Goal: Task Accomplishment & Management: Complete application form

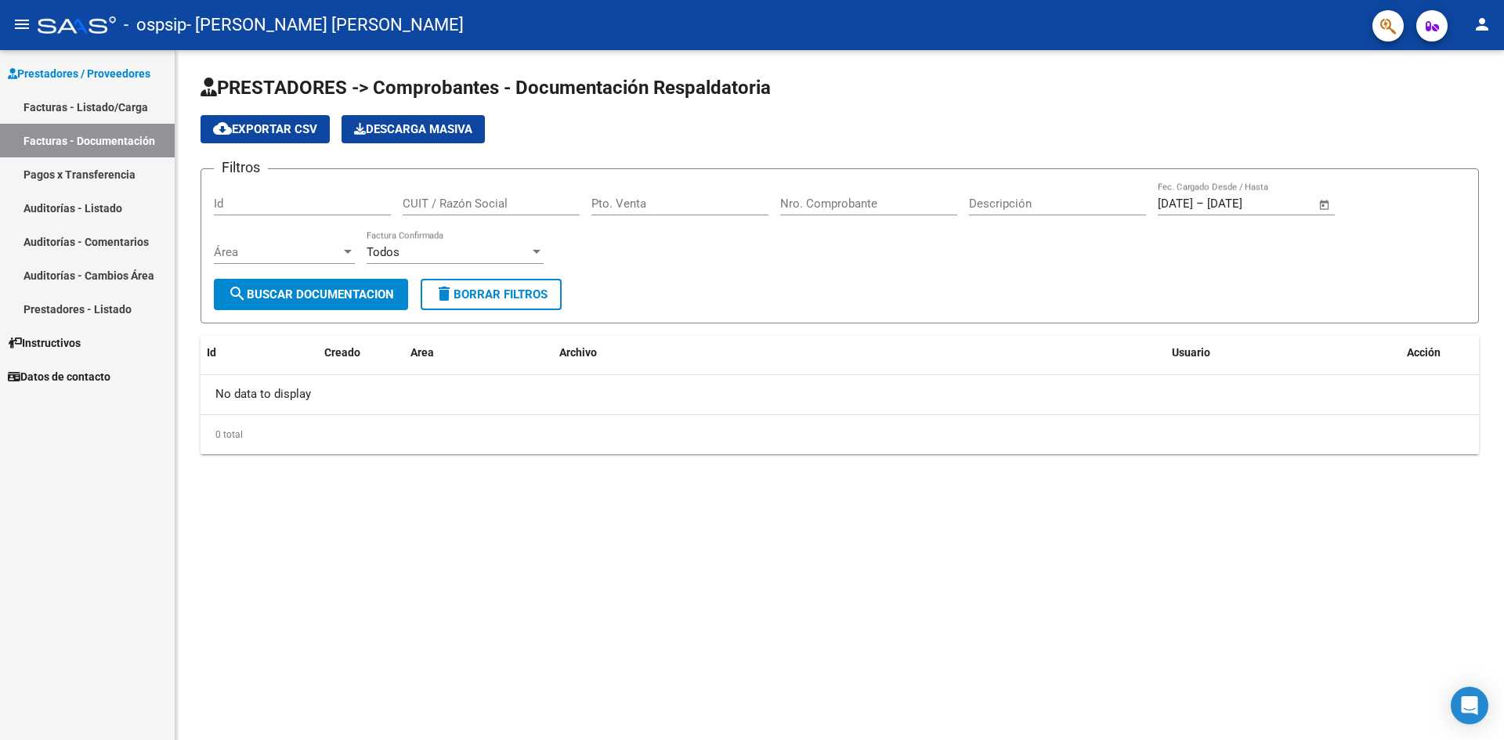
scroll to position [104721, 0]
click at [1186, 530] on mat-sidenav-content "PRESTADORES -> Comprobantes - Documentación Respaldatoria cloud_download Export…" at bounding box center [840, 395] width 1329 height 690
click at [107, 107] on link "Facturas - Listado/Carga" at bounding box center [87, 107] width 175 height 34
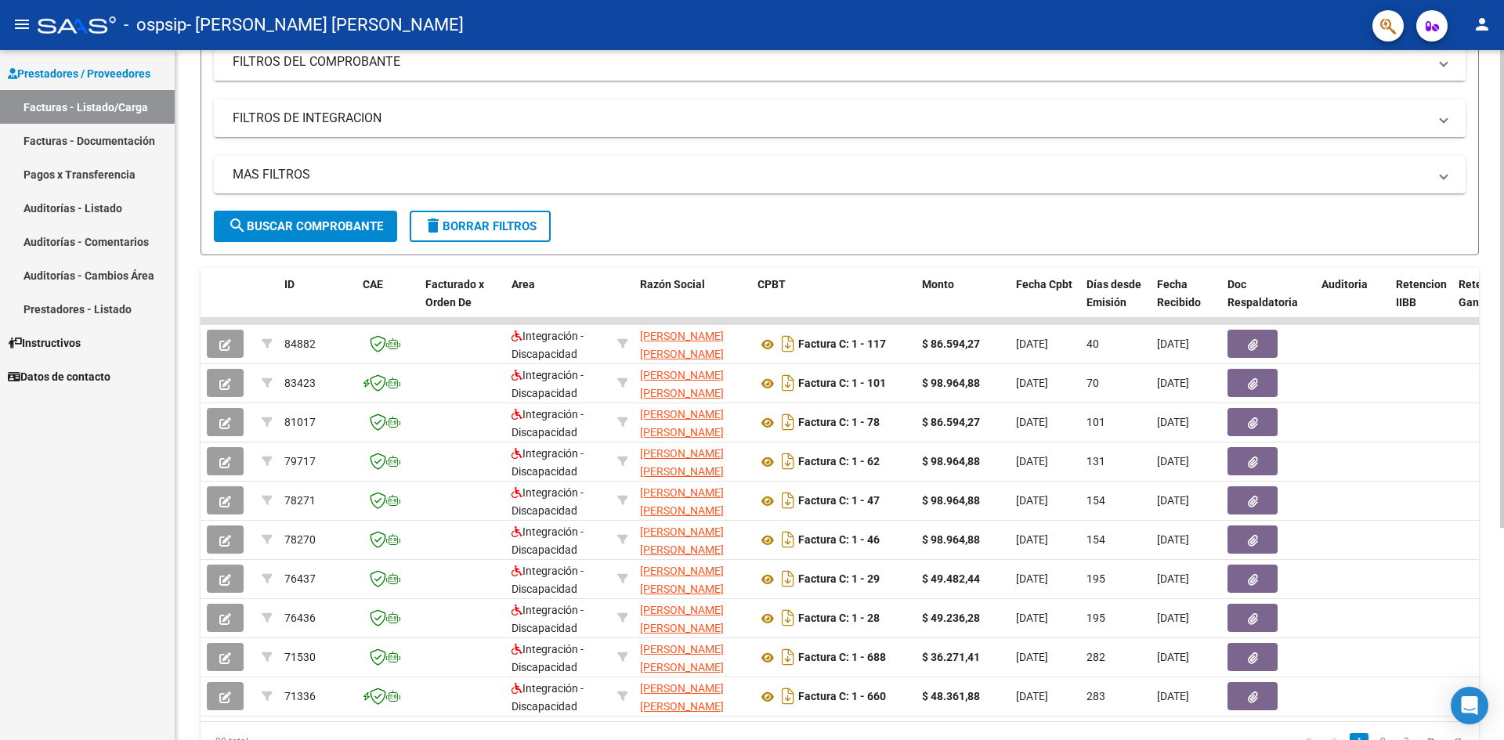
scroll to position [71, 0]
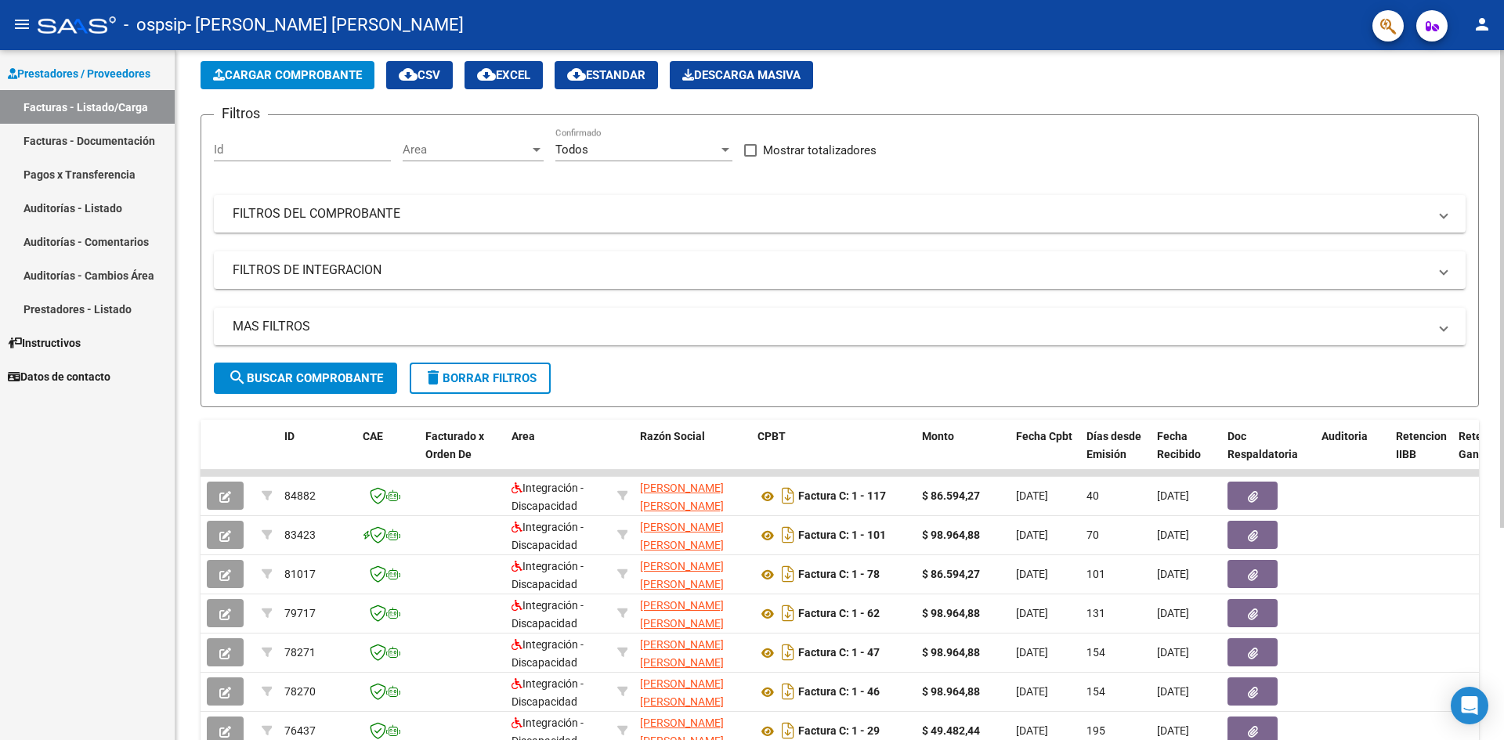
click at [296, 83] on button "Cargar Comprobante" at bounding box center [288, 75] width 174 height 28
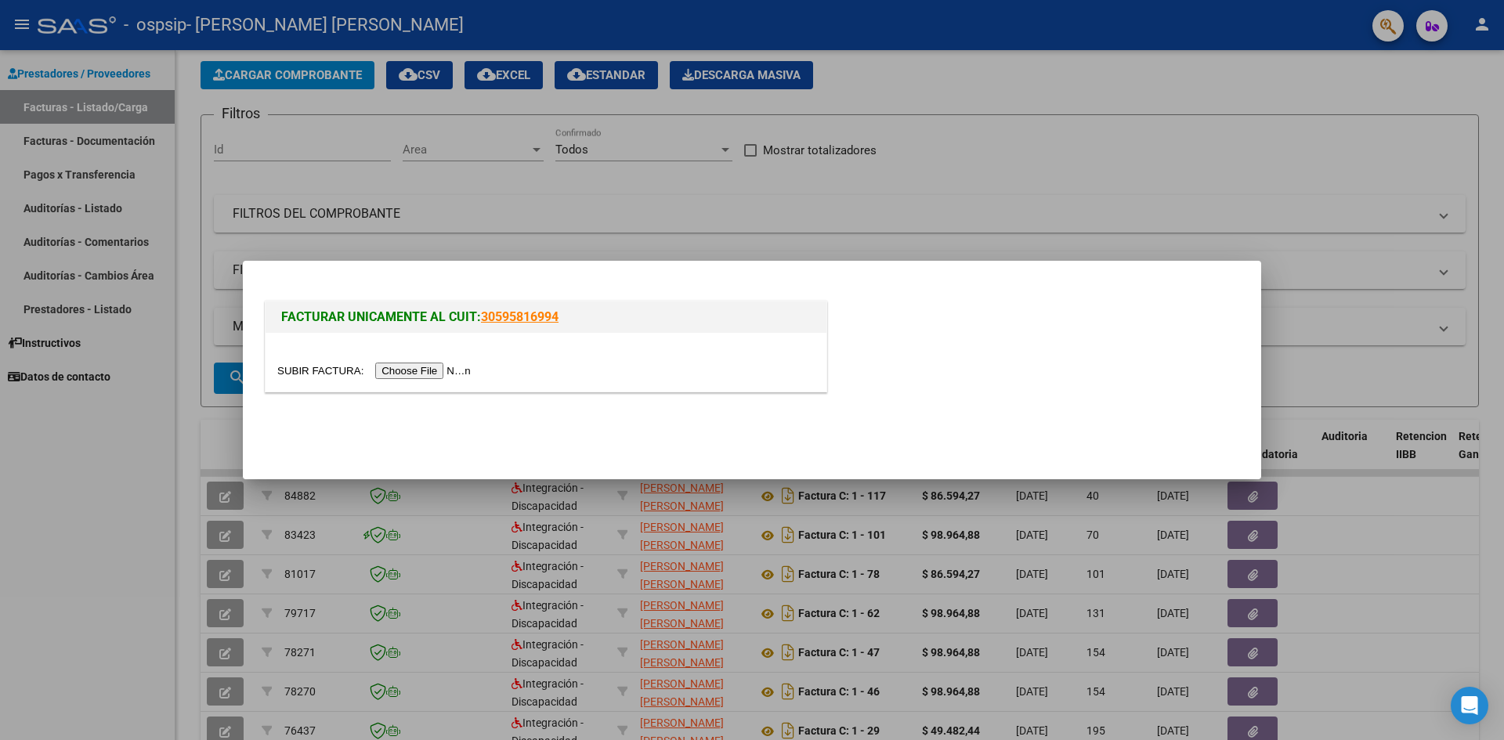
click at [452, 365] on input "file" at bounding box center [376, 371] width 198 height 16
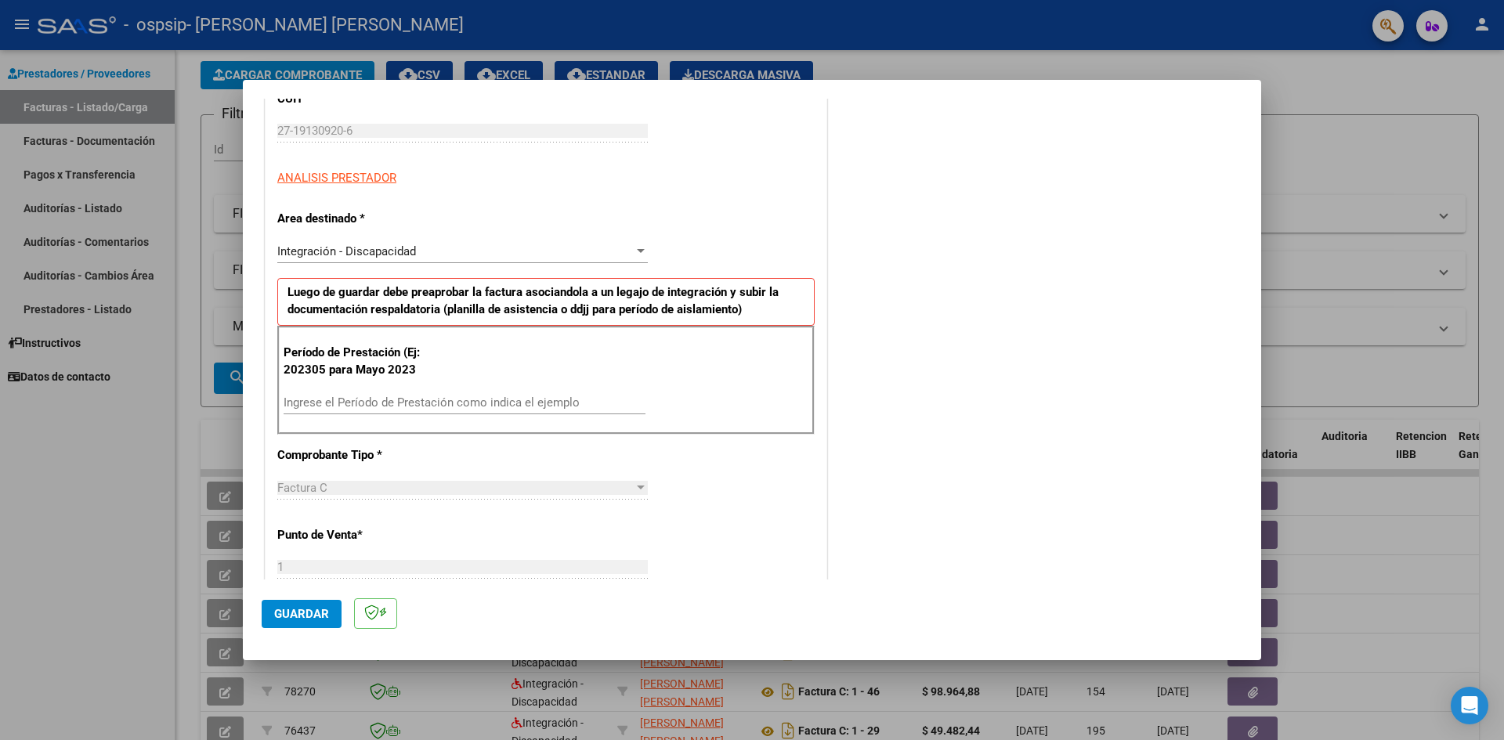
scroll to position [235, 0]
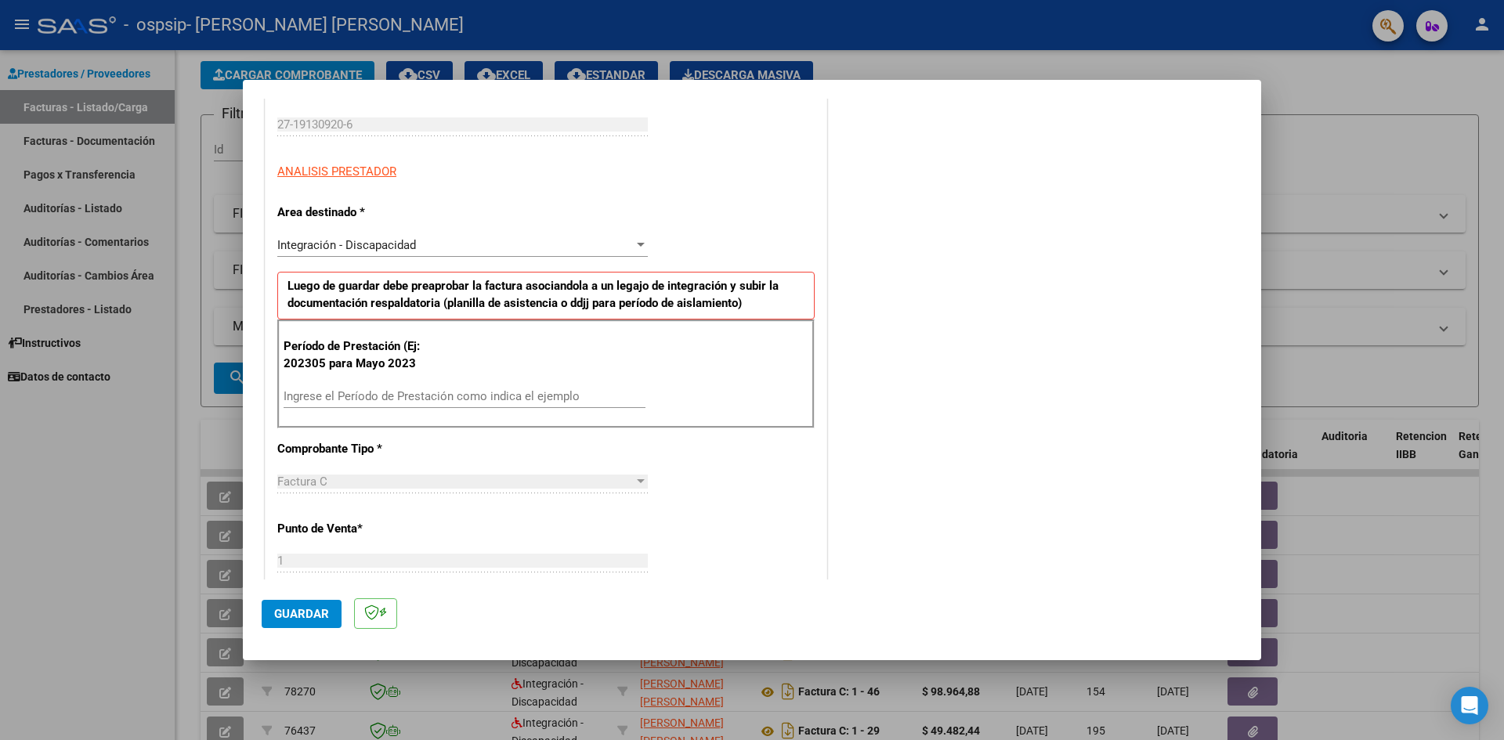
click at [1007, 241] on div "COMENTARIOS Comentarios del Prestador / Gerenciador:" at bounding box center [1037, 548] width 412 height 1332
click at [463, 388] on div "Ingrese el Período de Prestación como indica el ejemplo" at bounding box center [465, 397] width 362 height 24
type input "202507"
click at [819, 365] on div "CUIT * 27-19130920-6 Ingresar CUIT ANALISIS PRESTADOR Area destinado * Integrac…" at bounding box center [546, 635] width 561 height 1150
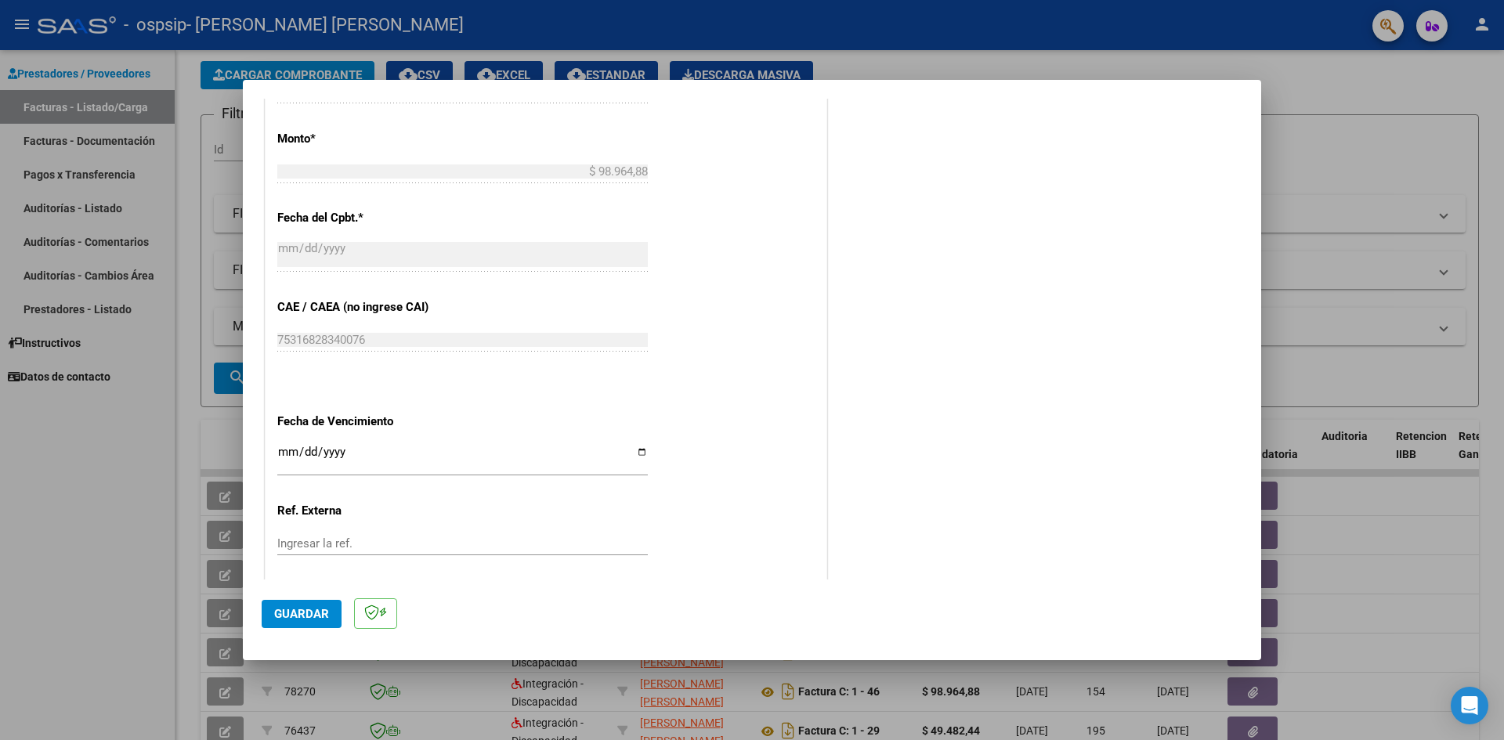
scroll to position [869, 0]
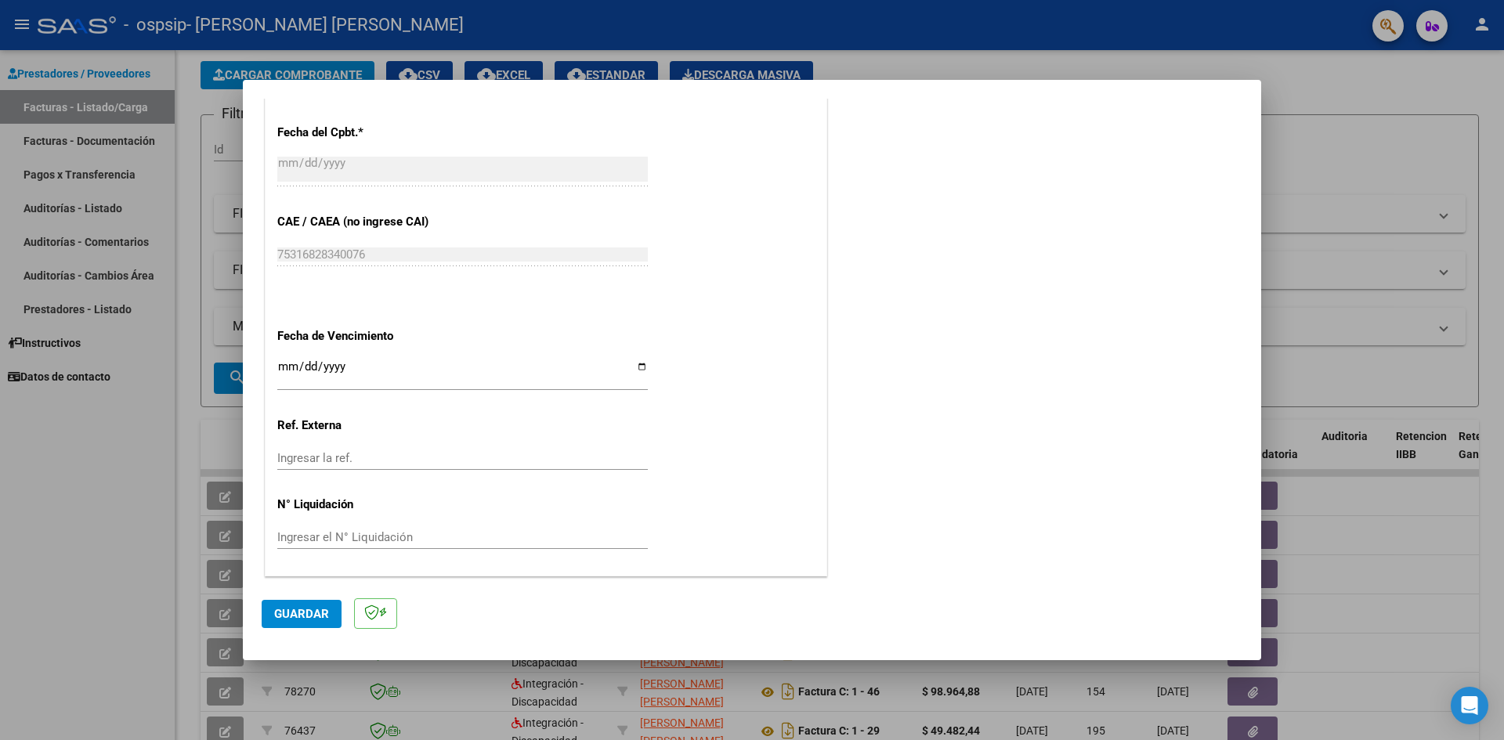
click at [429, 458] on input "Ingresar la ref." at bounding box center [462, 458] width 371 height 14
type input "2"
click at [381, 542] on input "Ingresar el N° Liquidación" at bounding box center [462, 537] width 371 height 14
type input "5"
click at [801, 429] on div "CUIT * 27-19130920-6 Ingresar CUIT ANALISIS PRESTADOR Area destinado * Integrac…" at bounding box center [546, 1] width 561 height 1150
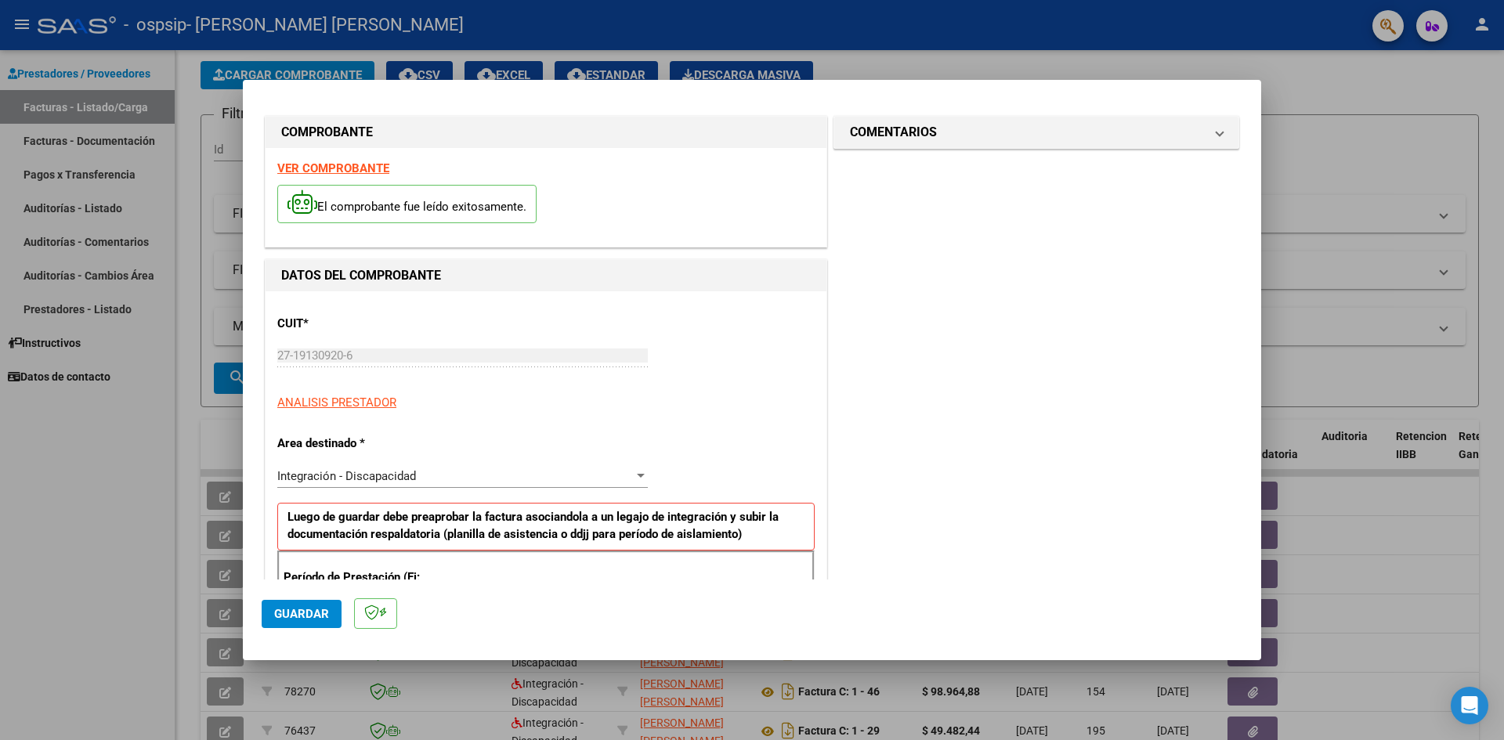
scroll to position [0, 0]
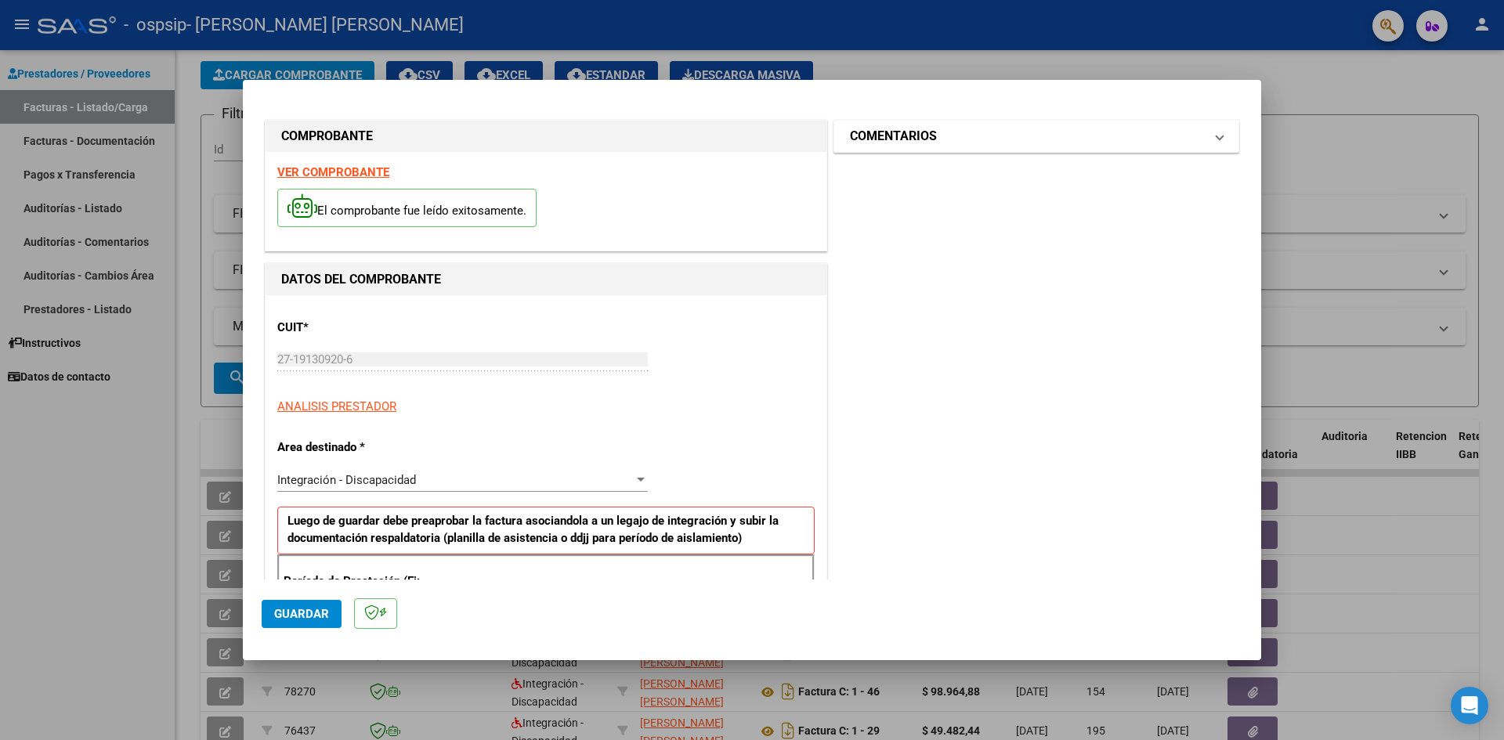
click at [1218, 139] on mat-expansion-panel-header "COMENTARIOS" at bounding box center [1037, 136] width 404 height 31
click at [1231, 418] on mat-dialog-content "COMPROBANTE VER COMPROBANTE El comprobante fue leído exitosamente. DATOS DEL CO…" at bounding box center [752, 339] width 1019 height 481
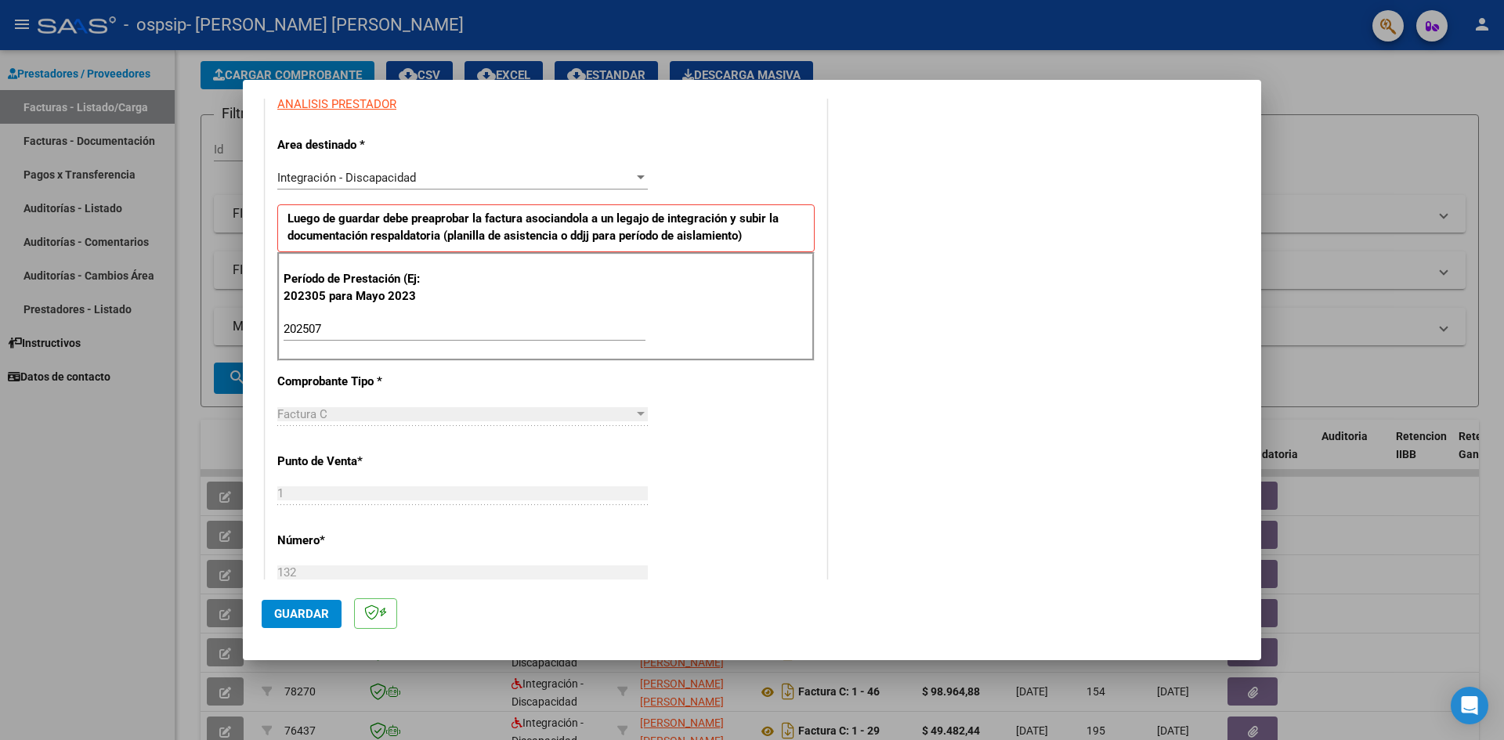
scroll to position [392, 0]
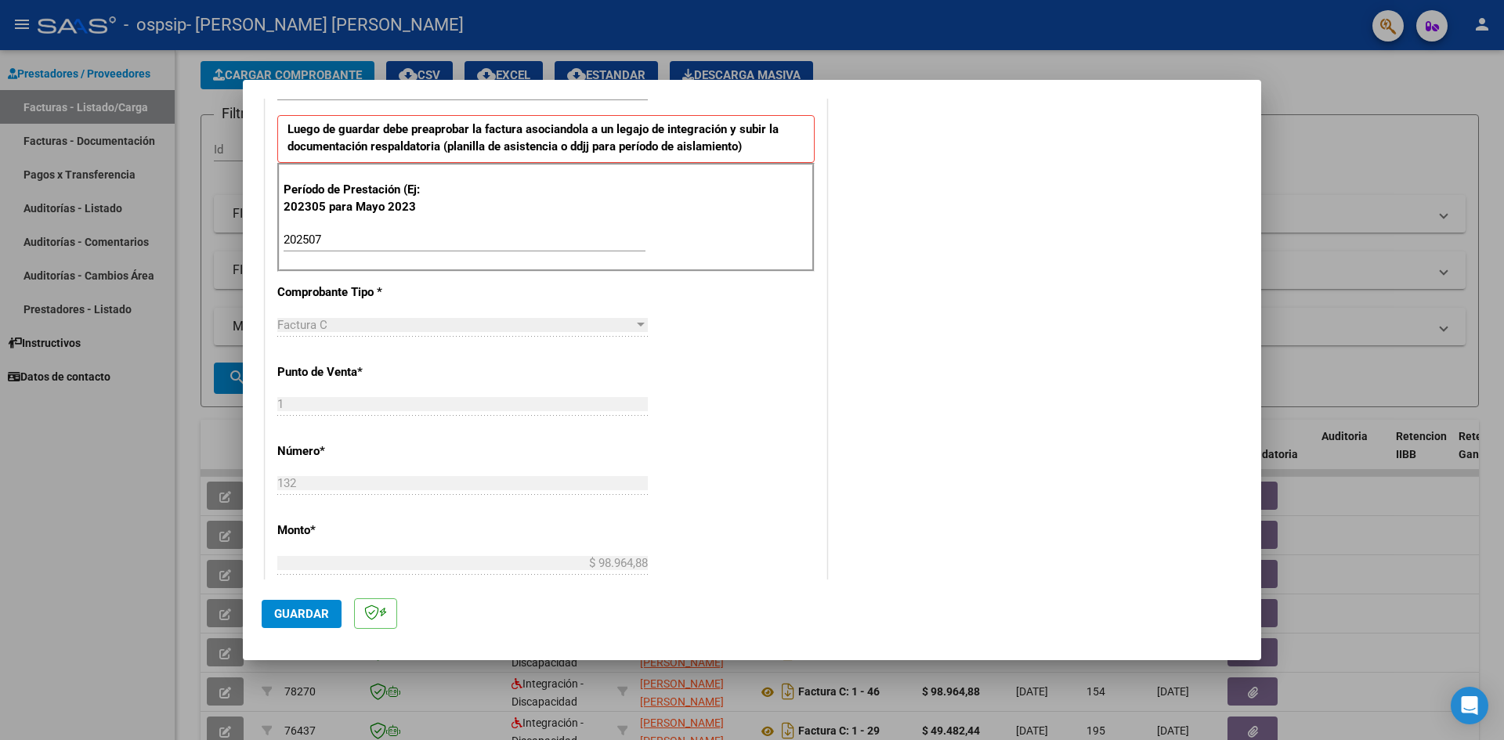
click at [327, 620] on span "Guardar" at bounding box center [301, 614] width 55 height 14
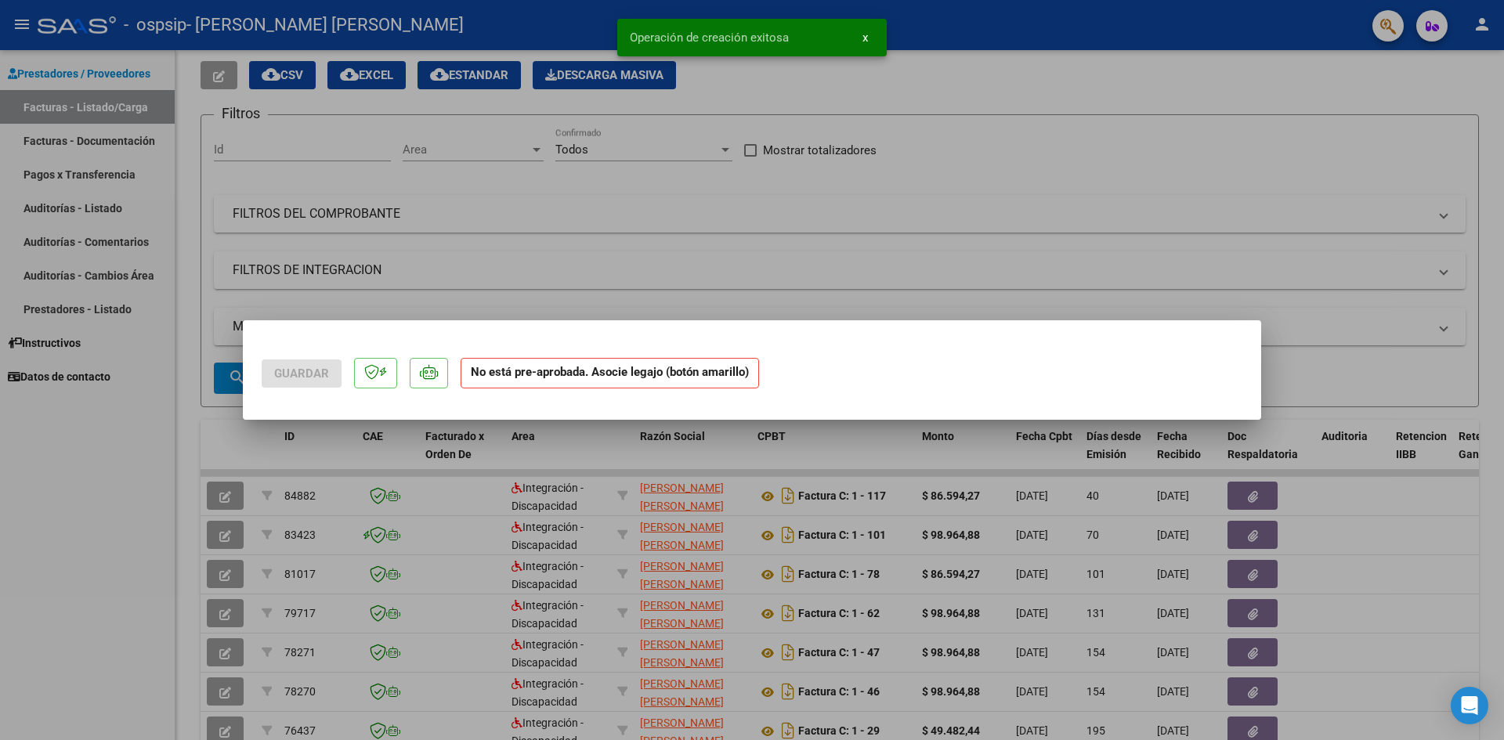
scroll to position [0, 0]
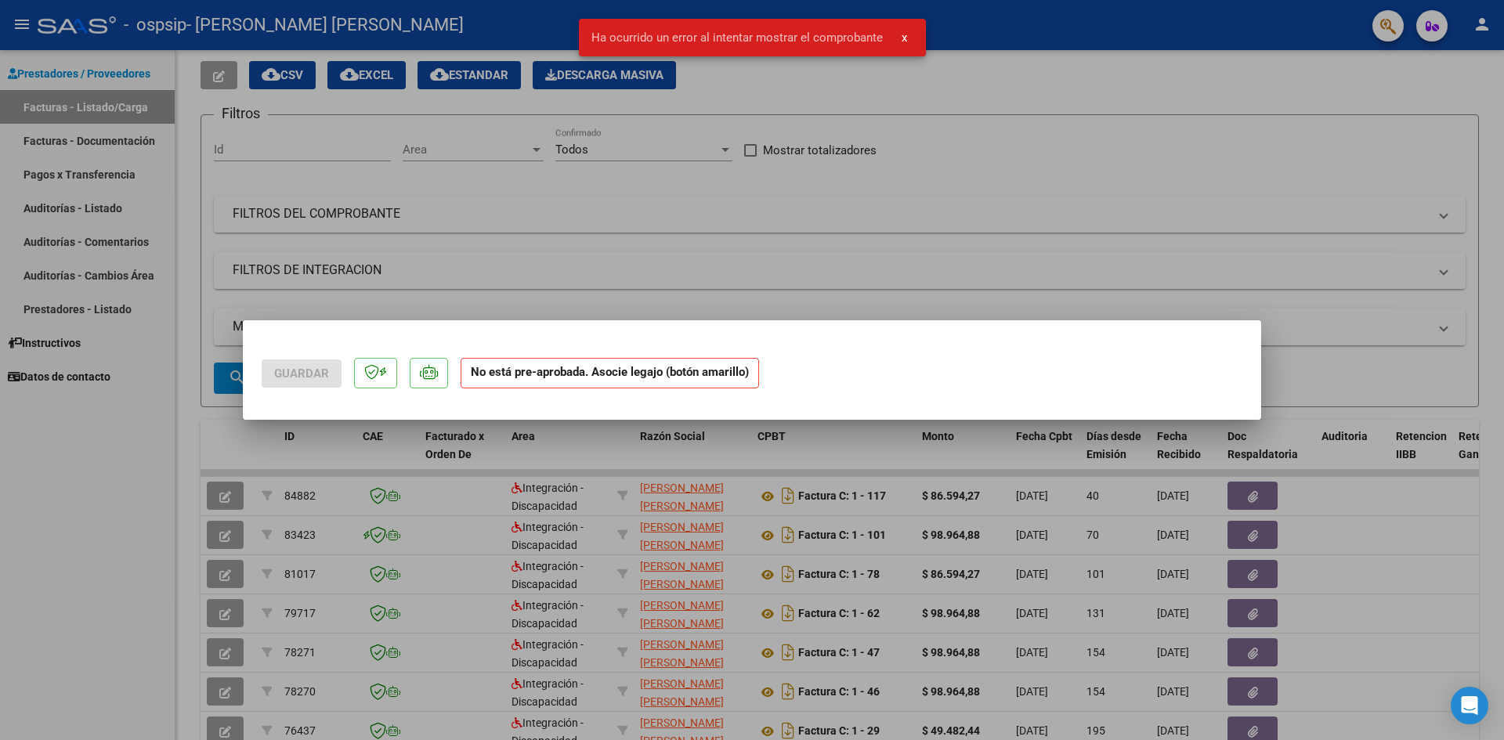
click at [559, 374] on strong "No está pre-aprobada. Asocie legajo (botón amarillo)" at bounding box center [610, 373] width 299 height 31
click at [421, 375] on icon at bounding box center [429, 372] width 18 height 16
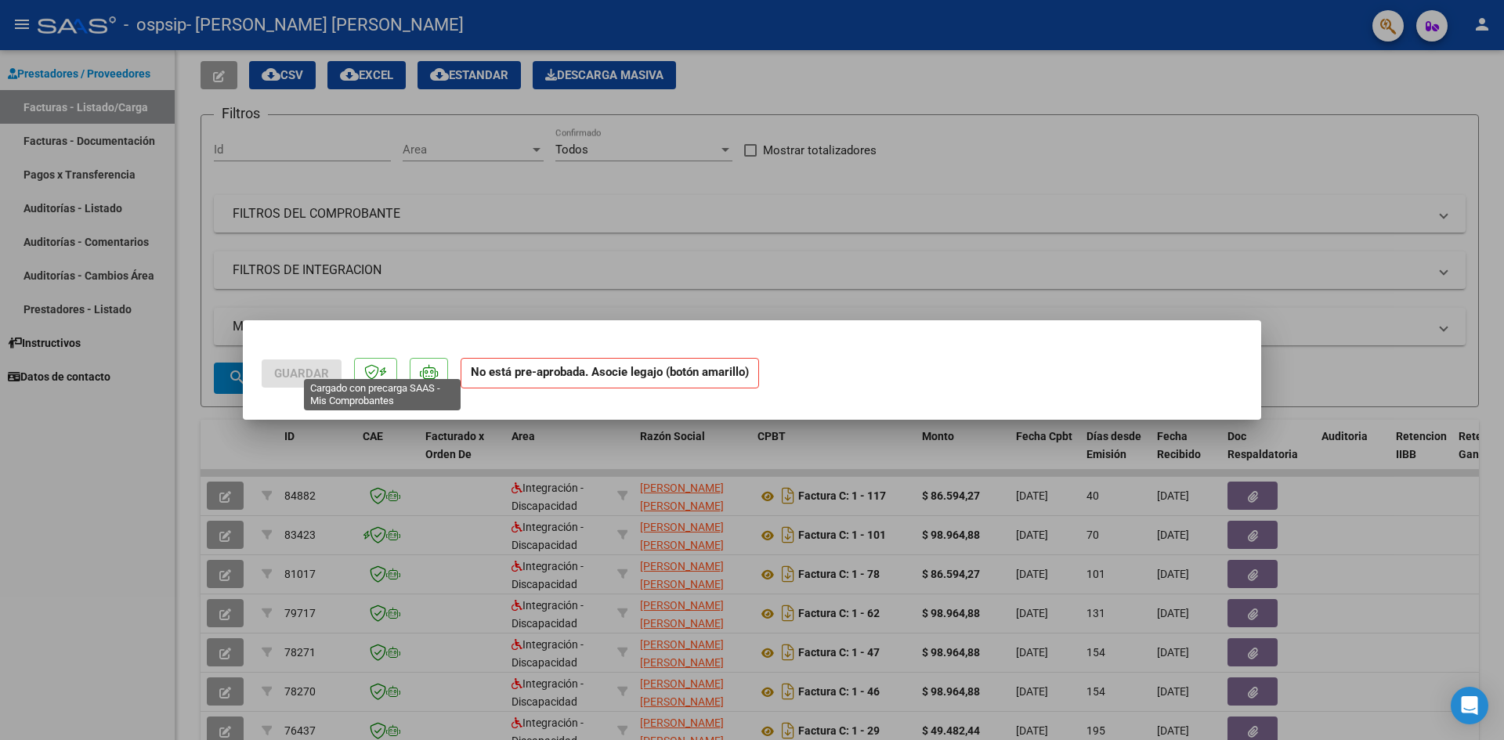
click at [382, 373] on icon at bounding box center [383, 372] width 8 height 1
click at [1412, 79] on div at bounding box center [752, 370] width 1504 height 740
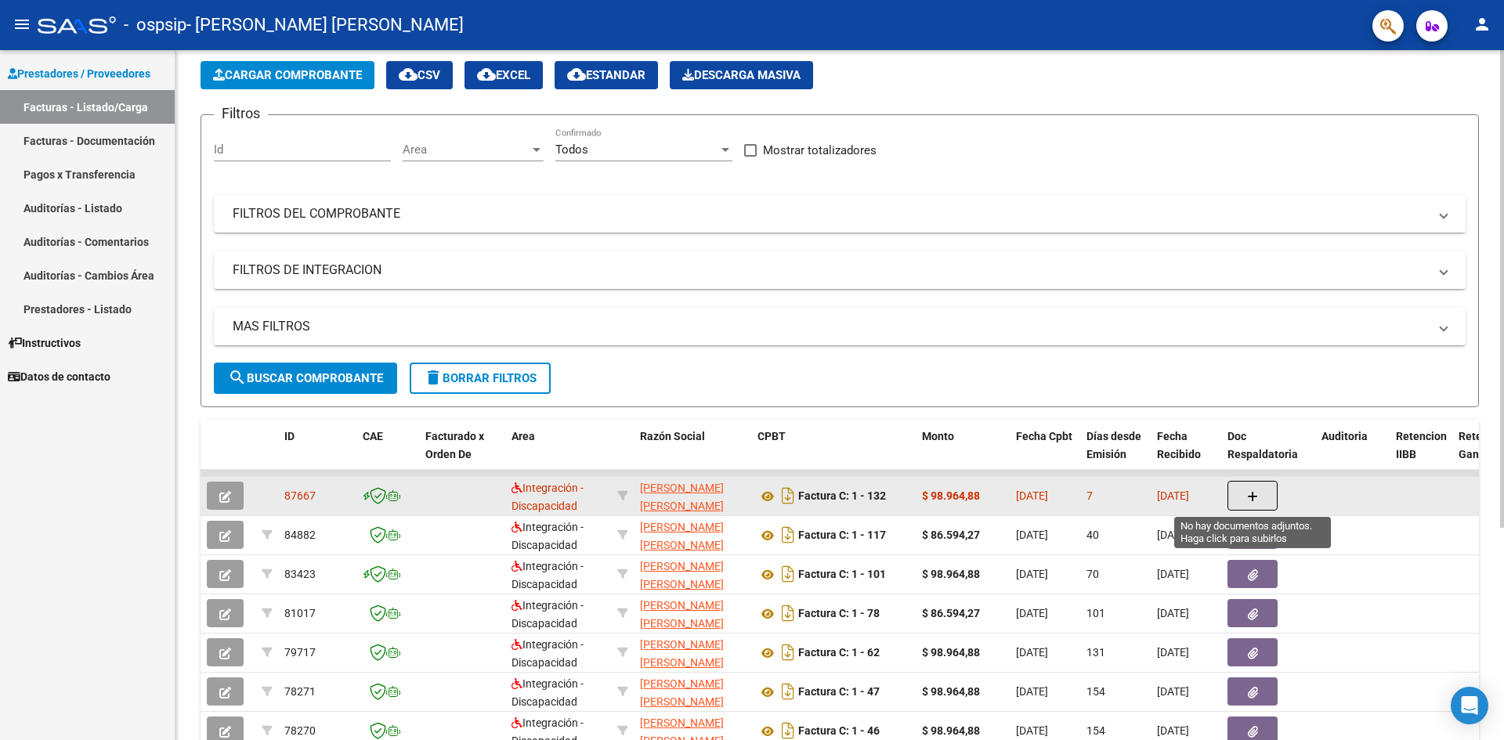
click at [1258, 488] on button "button" at bounding box center [1253, 496] width 50 height 30
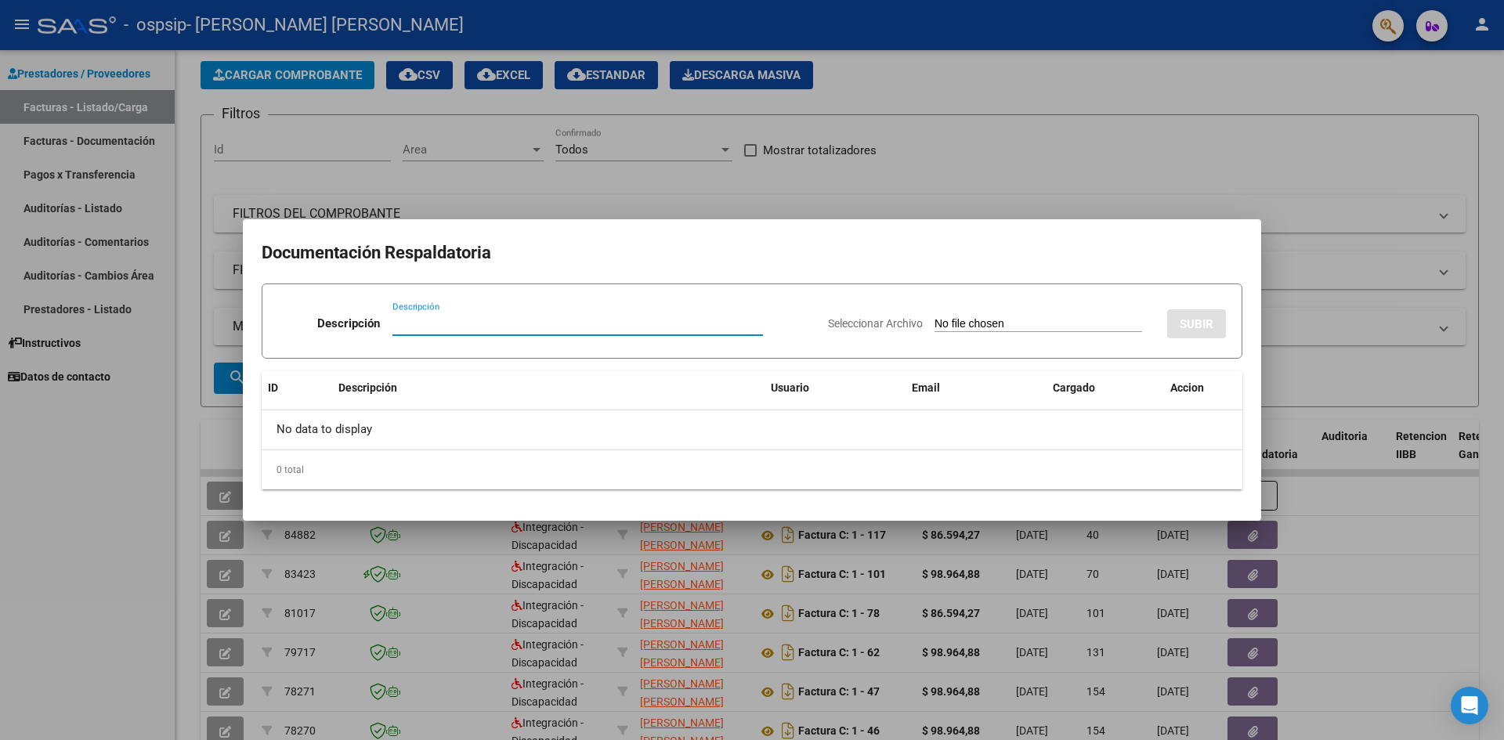
click at [1047, 323] on input "Seleccionar Archivo" at bounding box center [1039, 324] width 208 height 15
type input "C:\fakepath\[PERSON_NAME].pdf"
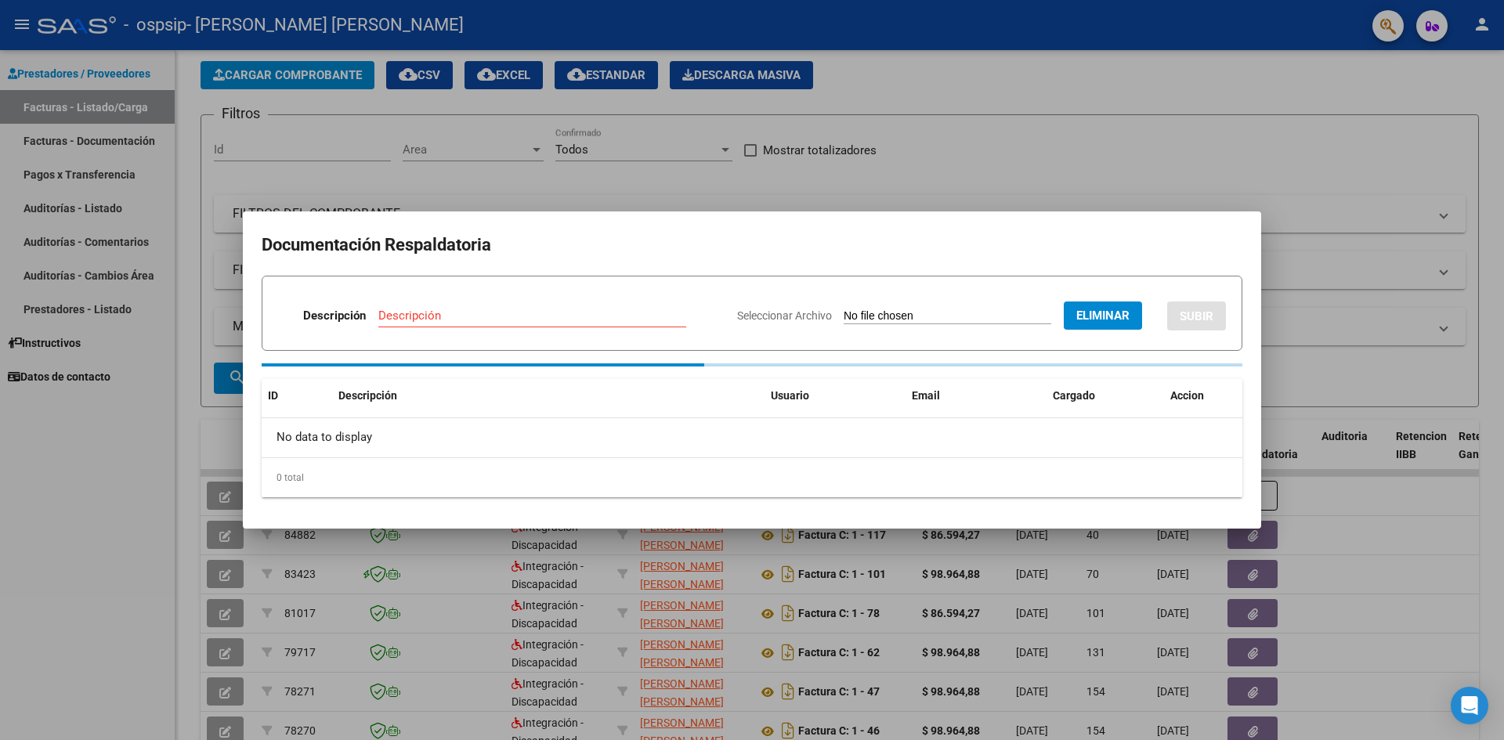
click at [497, 313] on input "Descripción" at bounding box center [532, 316] width 308 height 14
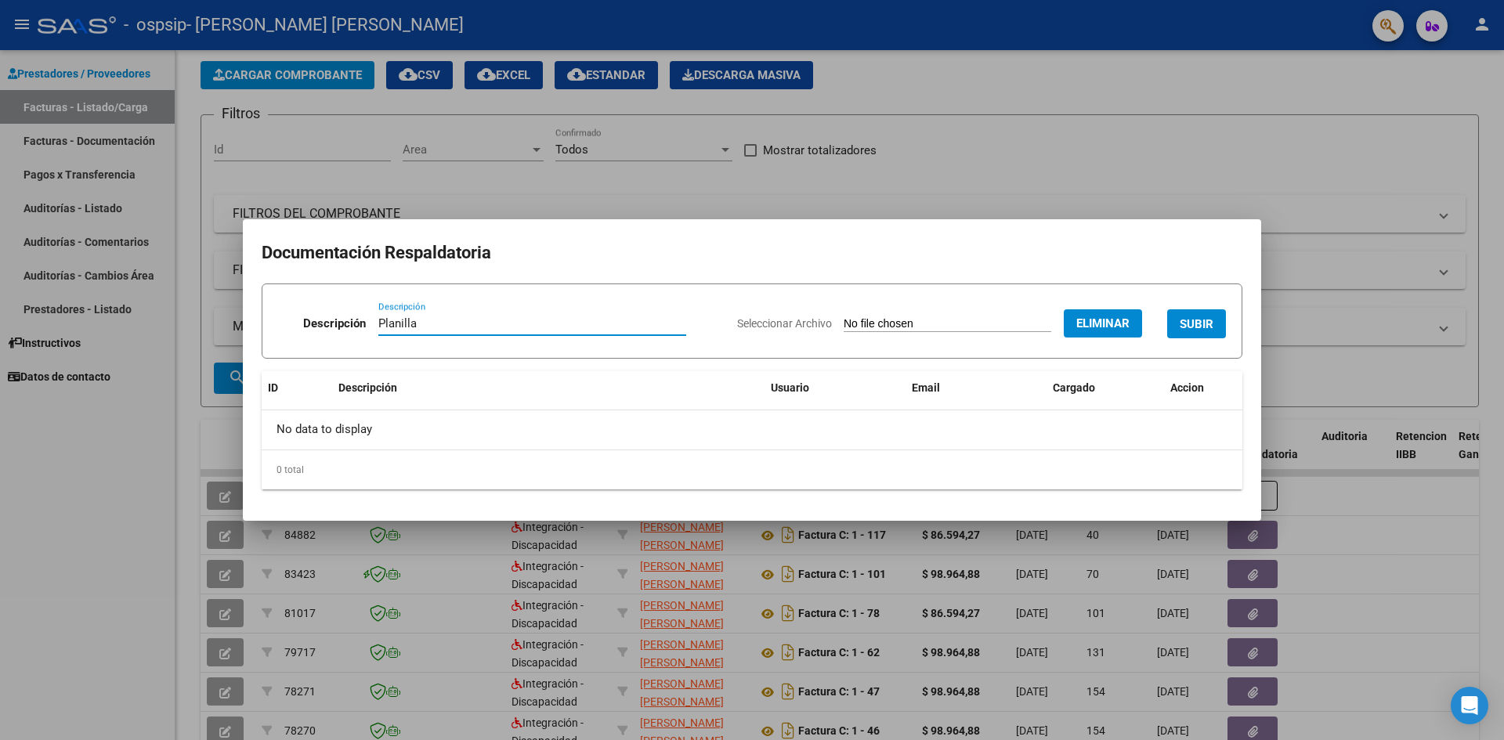
type input "Planilla"
click at [1158, 269] on mat-dialog-content "Documentación Respaldatoria Descripción Planilla Descripción Seleccionar Archiv…" at bounding box center [752, 370] width 1019 height 264
click at [1199, 323] on span "SUBIR" at bounding box center [1197, 324] width 34 height 14
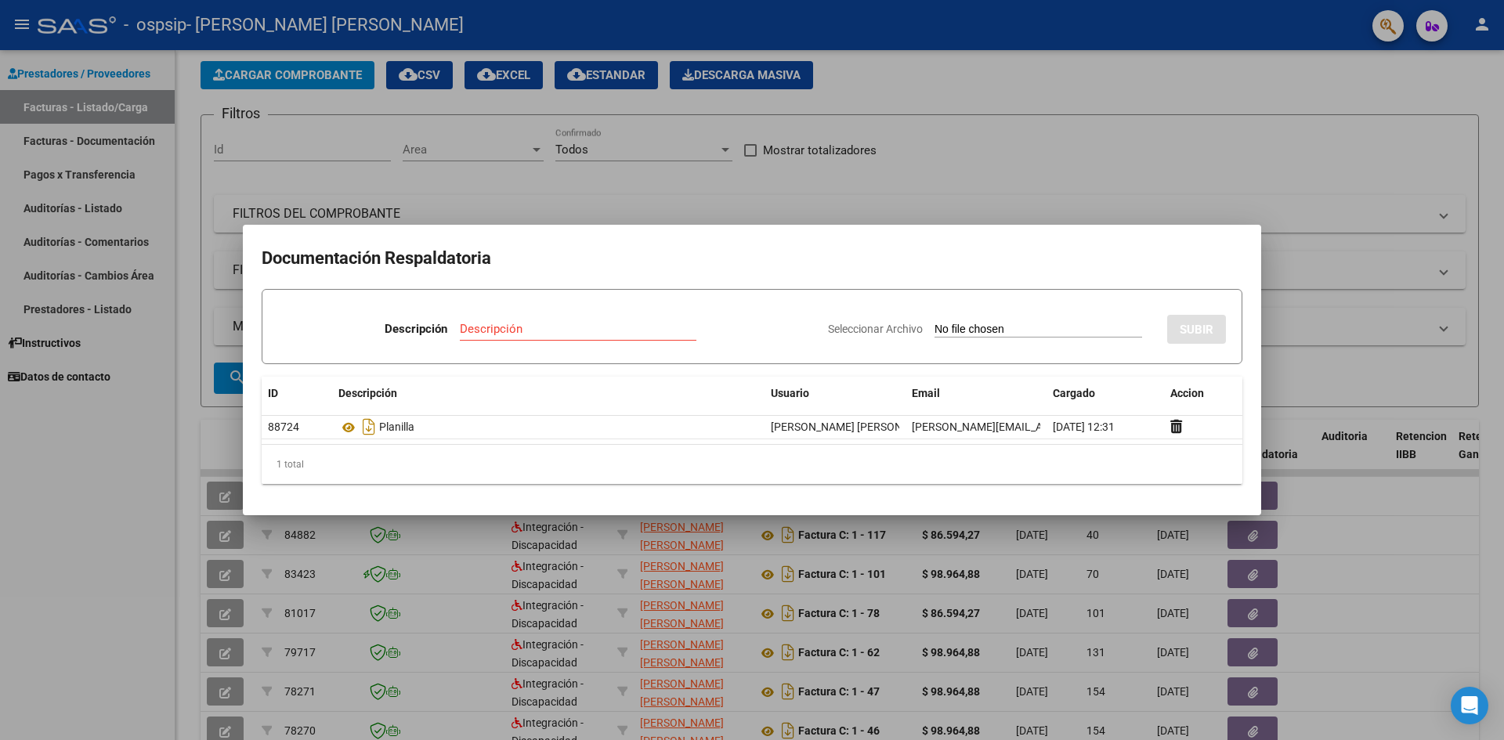
click at [1202, 83] on div at bounding box center [752, 370] width 1504 height 740
